Goal: Information Seeking & Learning: Learn about a topic

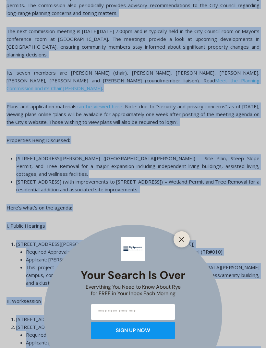
scroll to position [472, 0]
click at [175, 247] on div at bounding box center [181, 239] width 16 height 16
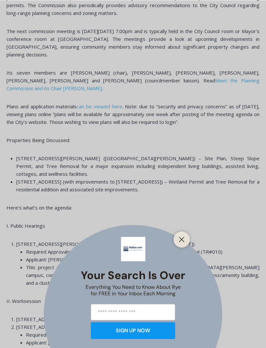
click at [179, 244] on button "Close" at bounding box center [181, 239] width 9 height 9
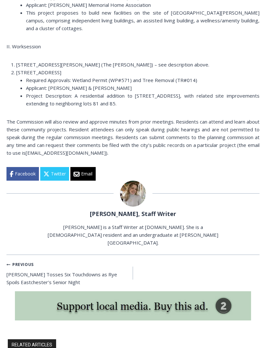
scroll to position [726, 0]
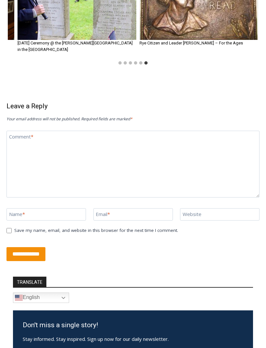
scroll to position [1313, 0]
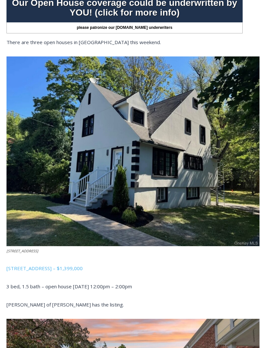
scroll to position [251, 0]
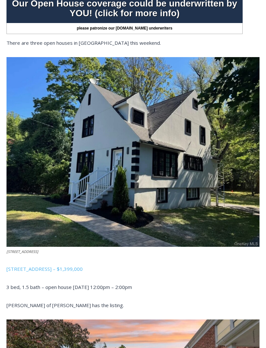
click at [39, 269] on link "[STREET_ADDRESS] – $1,399,000" at bounding box center [44, 268] width 76 height 6
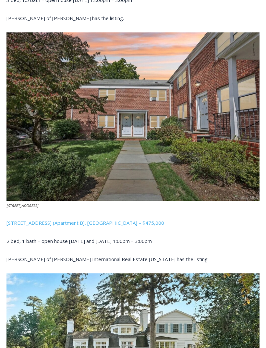
scroll to position [537, 0]
click at [40, 223] on link "[STREET_ADDRESS] (Apartment B), [GEOGRAPHIC_DATA] – $475,000" at bounding box center [84, 222] width 157 height 6
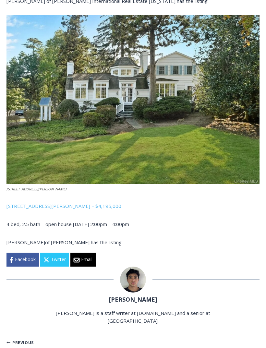
scroll to position [795, 0]
click at [31, 206] on link "[STREET_ADDRESS][PERSON_NAME] – $4,195,000" at bounding box center [63, 205] width 115 height 6
